Goal: Task Accomplishment & Management: Manage account settings

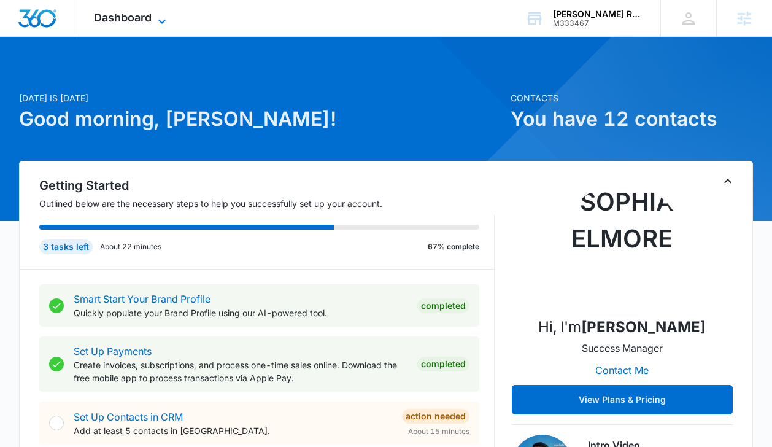
click at [101, 13] on span "Dashboard" at bounding box center [123, 17] width 58 height 13
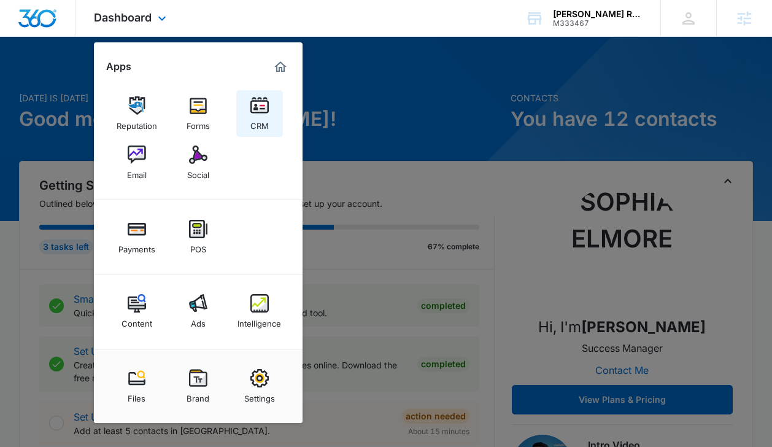
click at [252, 98] on img at bounding box center [259, 105] width 18 height 18
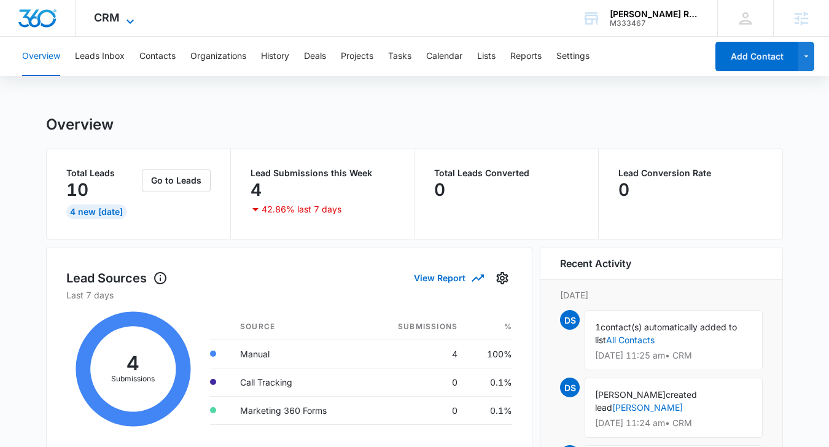
click at [124, 15] on icon at bounding box center [130, 21] width 15 height 15
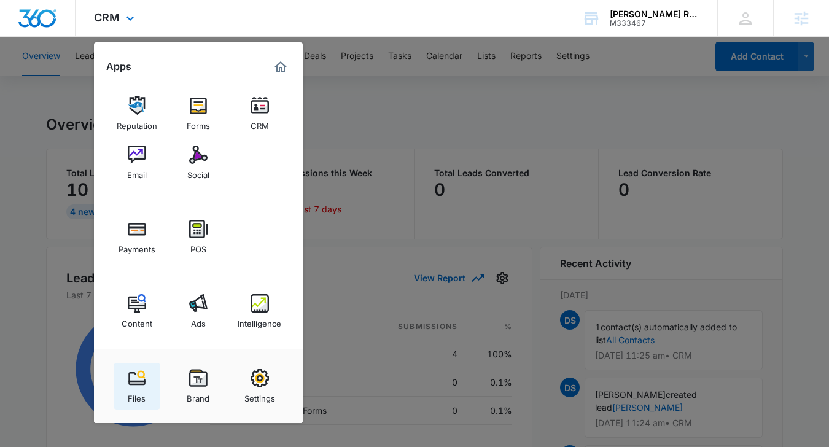
click at [145, 373] on link "Files" at bounding box center [137, 386] width 47 height 47
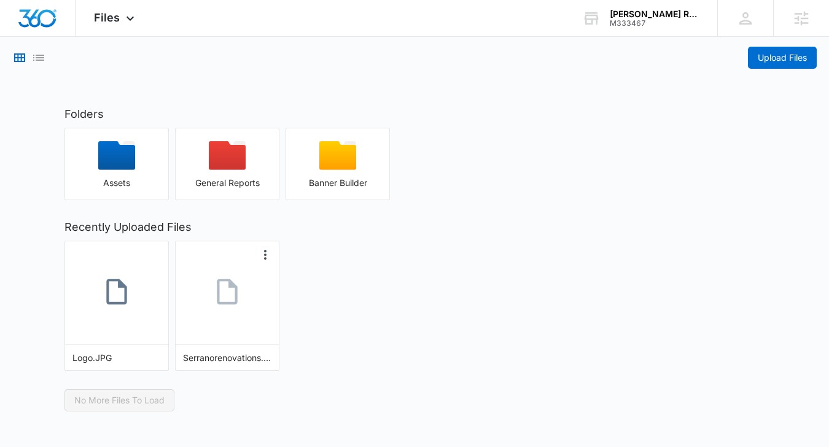
click at [233, 282] on icon at bounding box center [227, 292] width 20 height 26
click at [128, 277] on icon at bounding box center [116, 291] width 31 height 31
click at [125, 25] on icon at bounding box center [130, 21] width 15 height 15
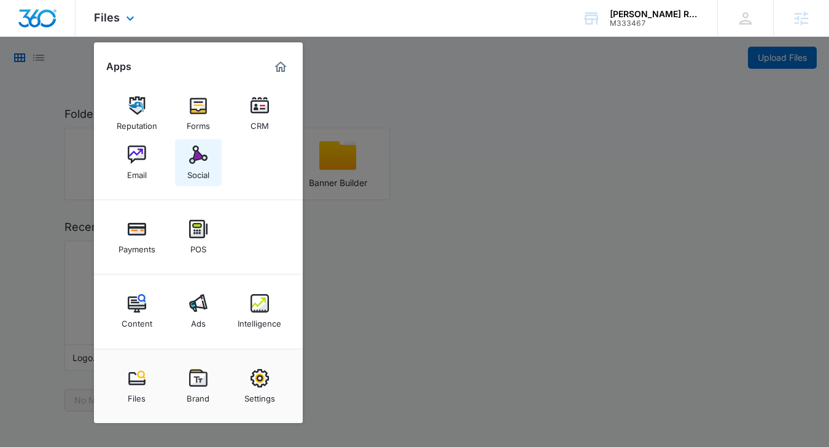
click at [192, 173] on div "Social" at bounding box center [198, 172] width 22 height 16
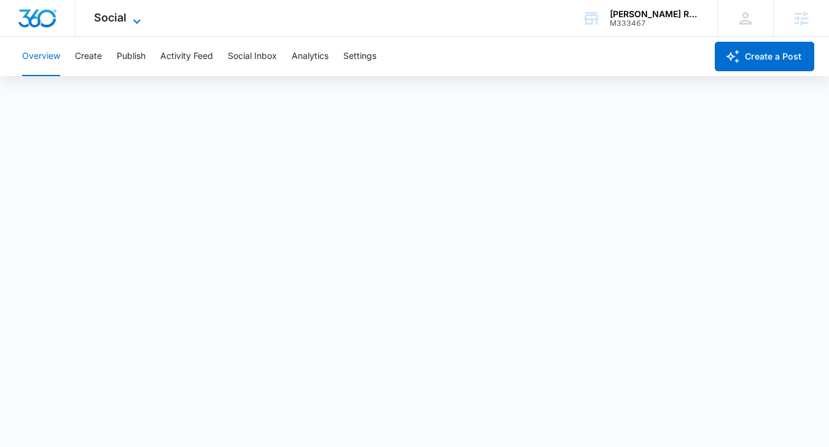
click at [115, 19] on span "Social" at bounding box center [110, 17] width 33 height 13
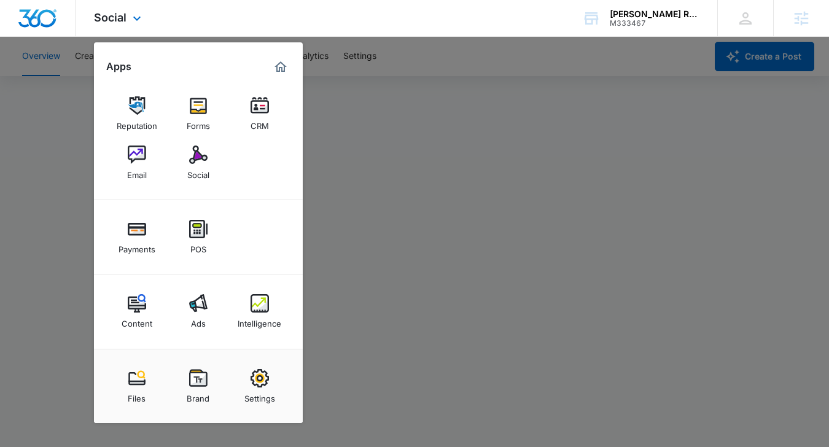
click at [145, 78] on div "Reputation Forms CRM Email Social" at bounding box center [198, 138] width 209 height 123
click at [139, 92] on link "Reputation" at bounding box center [137, 113] width 47 height 47
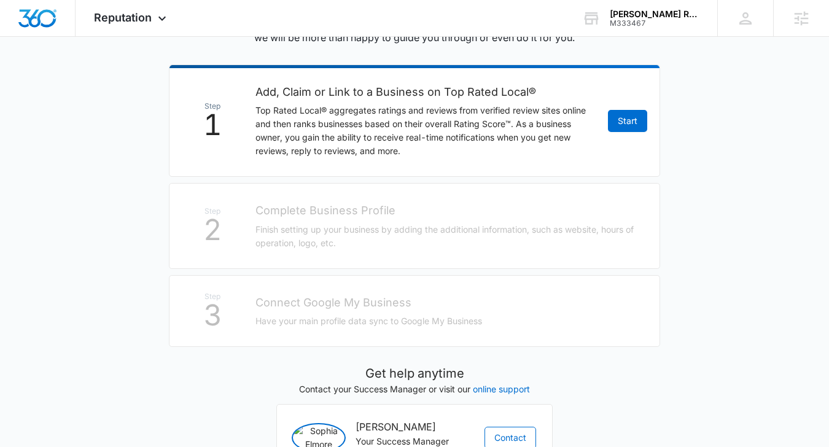
scroll to position [222, 0]
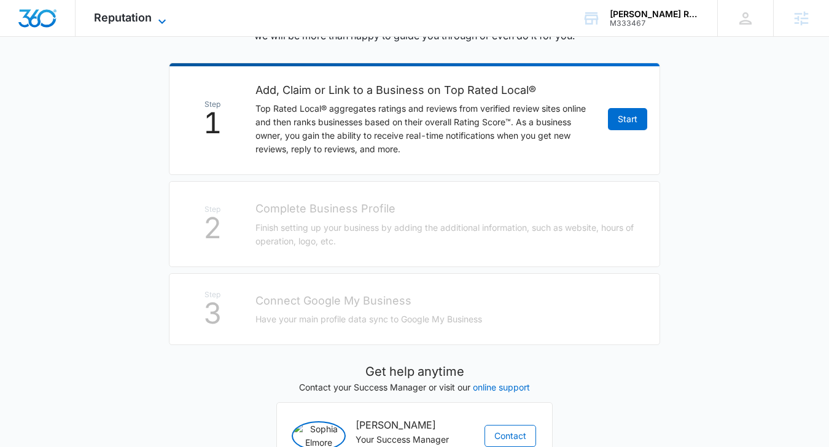
click at [128, 20] on span "Reputation" at bounding box center [123, 17] width 58 height 13
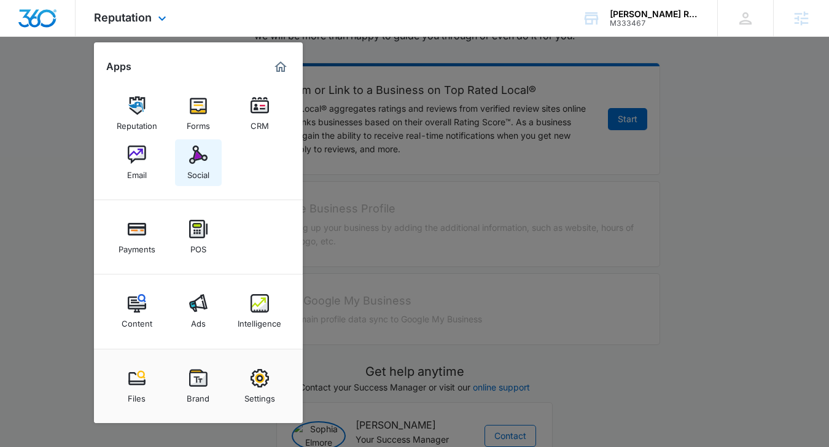
click at [210, 171] on link "Social" at bounding box center [198, 162] width 47 height 47
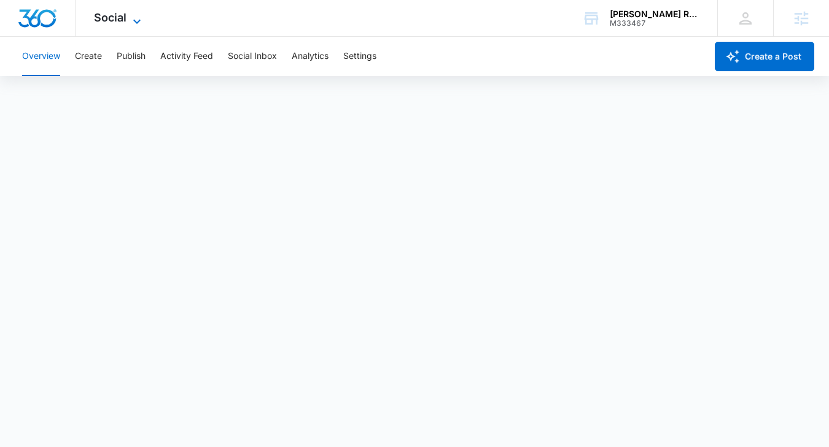
click at [125, 18] on span "Social" at bounding box center [110, 17] width 33 height 13
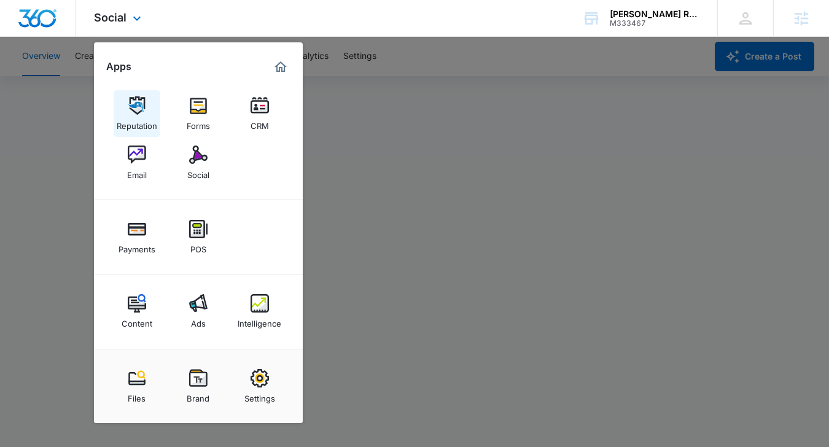
click at [132, 111] on img at bounding box center [137, 105] width 18 height 18
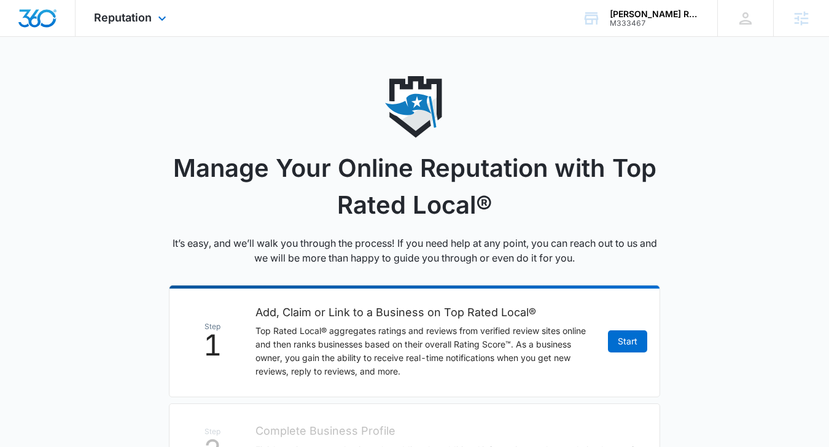
click at [125, 25] on div "Reputation Apps Reputation Forms CRM Email Social Payments POS Content Ads Inte…" at bounding box center [131, 18] width 112 height 36
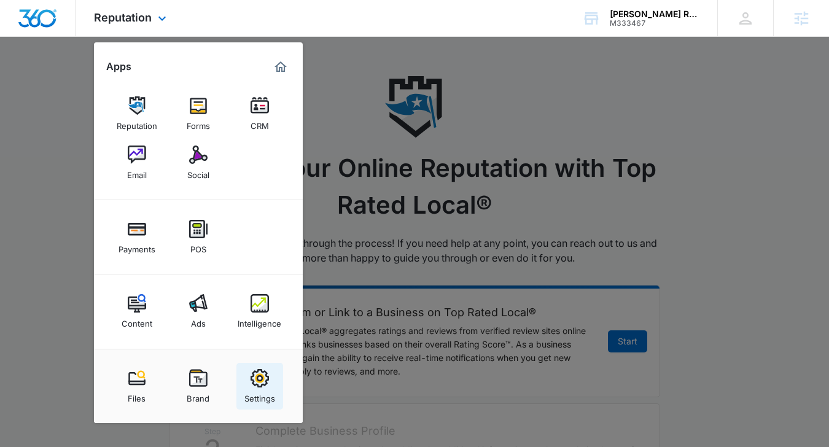
click at [236, 387] on link "Settings" at bounding box center [259, 386] width 47 height 47
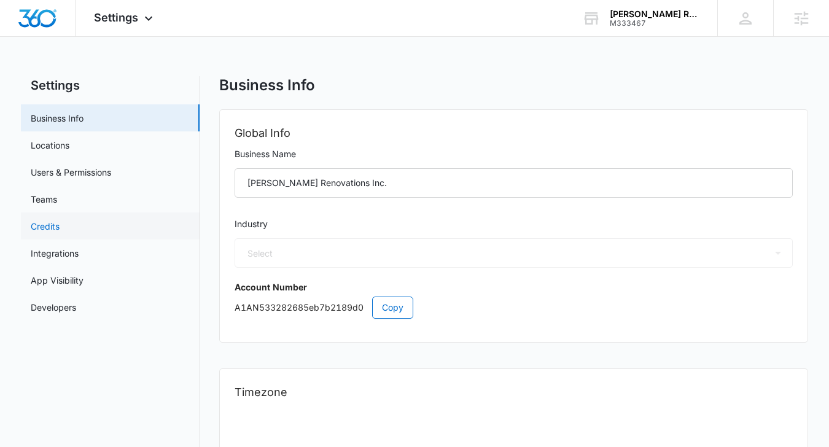
select select "4"
select select "US"
select select "America/New_York"
click at [69, 148] on link "Locations" at bounding box center [50, 145] width 39 height 13
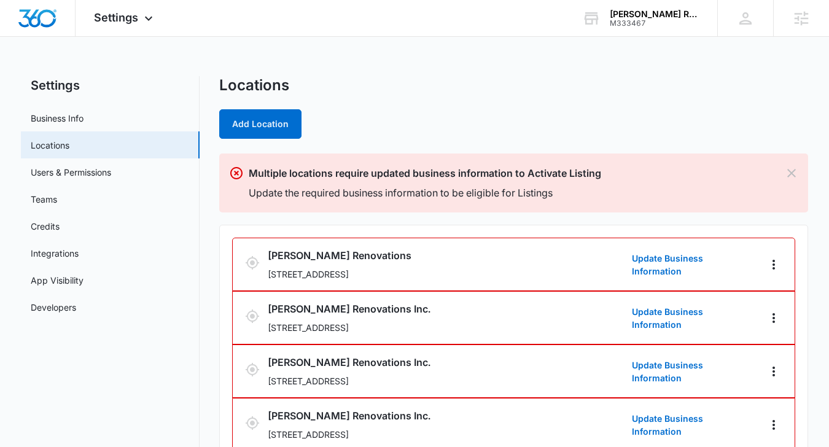
scroll to position [32, 0]
